Goal: Information Seeking & Learning: Learn about a topic

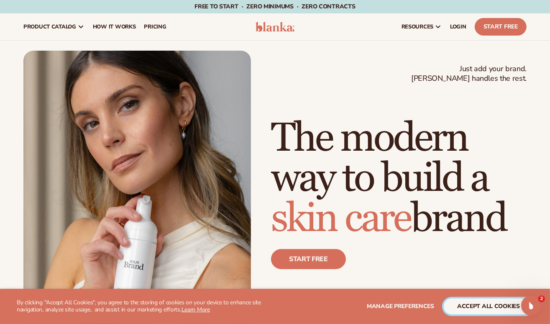
click at [462, 304] on button "accept all cookies" at bounding box center [488, 306] width 89 height 16
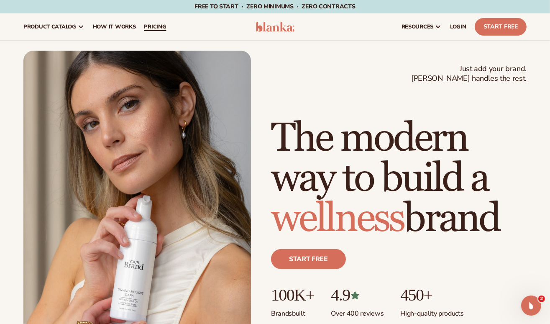
click at [151, 27] on span "pricing" at bounding box center [155, 26] width 22 height 7
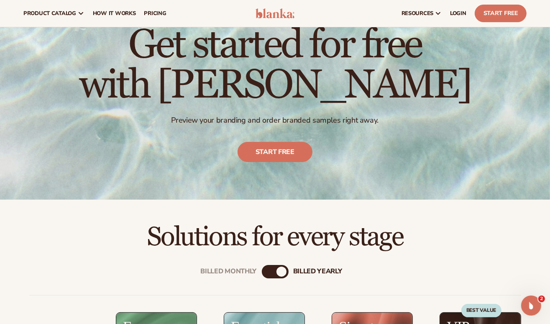
scroll to position [35, 0]
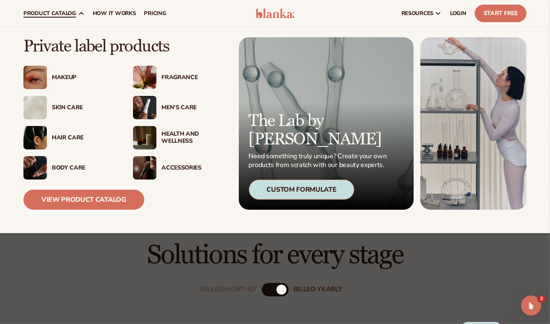
click at [67, 110] on div "Skin Care" at bounding box center [84, 107] width 64 height 7
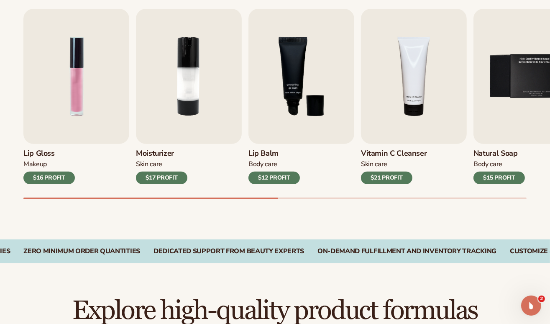
scroll to position [291, 0]
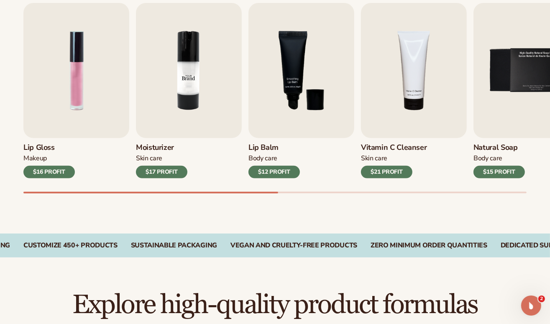
click at [206, 93] on img "2 / 9" at bounding box center [189, 70] width 106 height 135
click at [169, 170] on div "$17 PROFIT" at bounding box center [161, 172] width 51 height 13
click at [184, 74] on img "2 / 9" at bounding box center [189, 70] width 106 height 135
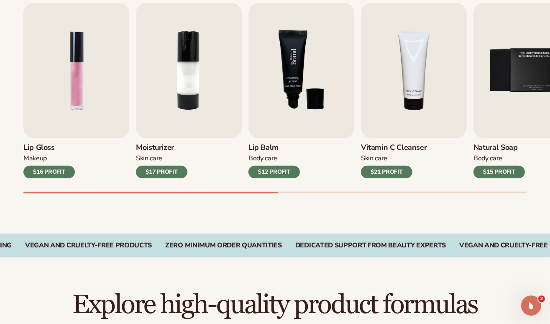
click at [334, 110] on img "3 / 9" at bounding box center [301, 70] width 106 height 135
click at [418, 115] on img "4 / 9" at bounding box center [414, 70] width 106 height 135
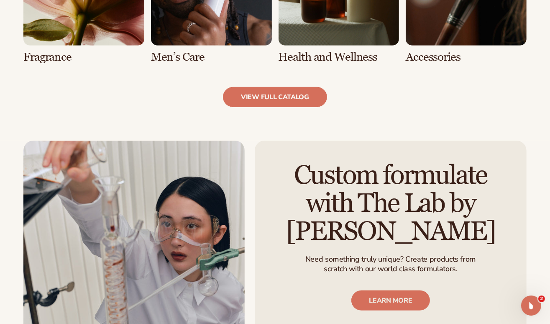
scroll to position [828, 0]
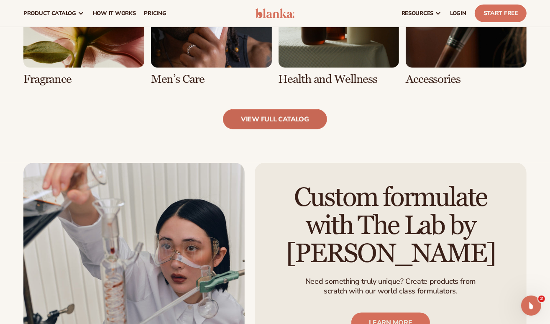
click at [272, 118] on link "view full catalog" at bounding box center [275, 119] width 104 height 20
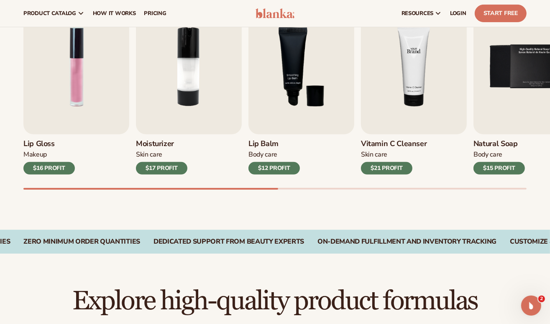
click at [403, 106] on img "4 / 9" at bounding box center [414, 66] width 106 height 135
click at [395, 163] on div "$21 PROFIT" at bounding box center [386, 168] width 51 height 13
click at [415, 104] on img "4 / 9" at bounding box center [414, 66] width 106 height 135
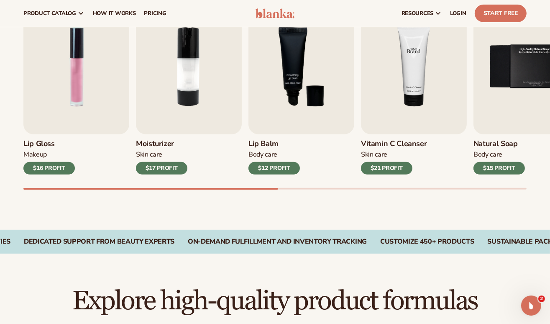
click at [415, 104] on img "4 / 9" at bounding box center [414, 66] width 106 height 135
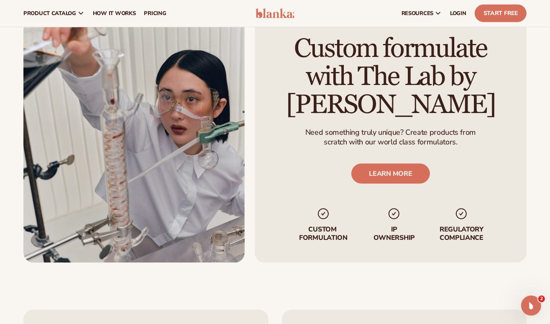
scroll to position [786, 0]
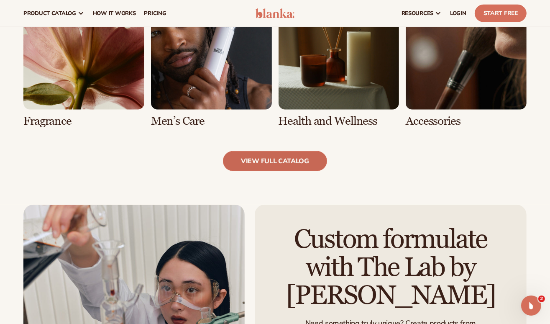
click at [283, 165] on link "view full catalog" at bounding box center [275, 161] width 104 height 20
